Goal: Information Seeking & Learning: Understand process/instructions

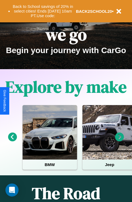
scroll to position [84, 0]
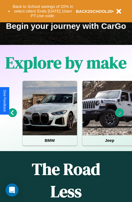
click at [120, 117] on icon at bounding box center [119, 112] width 9 height 9
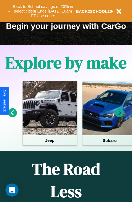
click at [120, 117] on icon at bounding box center [119, 112] width 9 height 9
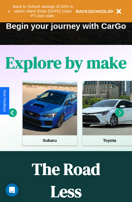
click at [120, 117] on icon at bounding box center [119, 112] width 9 height 9
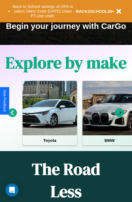
click at [120, 117] on icon at bounding box center [119, 112] width 9 height 9
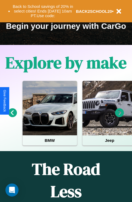
click at [12, 117] on icon at bounding box center [12, 112] width 9 height 9
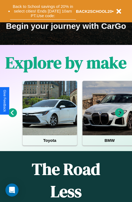
click at [43, 11] on button "Back to School savings of 20% in select cities! Ends [DATE] 10am PT. Use code:" at bounding box center [43, 11] width 66 height 17
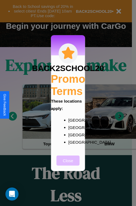
click at [68, 164] on button "Close" at bounding box center [68, 160] width 23 height 10
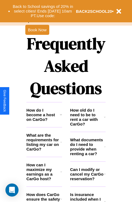
scroll to position [660, 0]
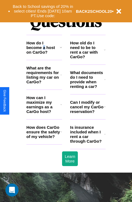
click at [44, 54] on h3 "How do I become a host on CarGo?" at bounding box center [42, 48] width 33 height 14
click at [105, 136] on icon at bounding box center [104, 134] width 1 height 4
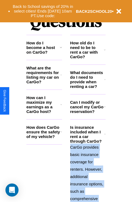
click at [105, 82] on icon at bounding box center [104, 79] width 1 height 4
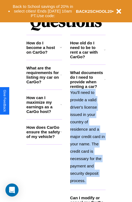
scroll to position [682, 0]
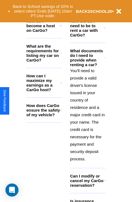
click at [88, 188] on h3 "Can I modify or cancel my CarGo reservation?" at bounding box center [87, 181] width 34 height 14
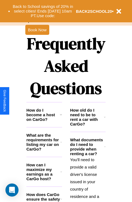
scroll to position [530, 0]
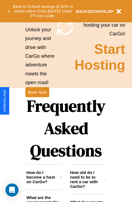
click at [37, 101] on h1 "Frequently Asked Questions" at bounding box center [65, 128] width 79 height 72
